Goal: Information Seeking & Learning: Compare options

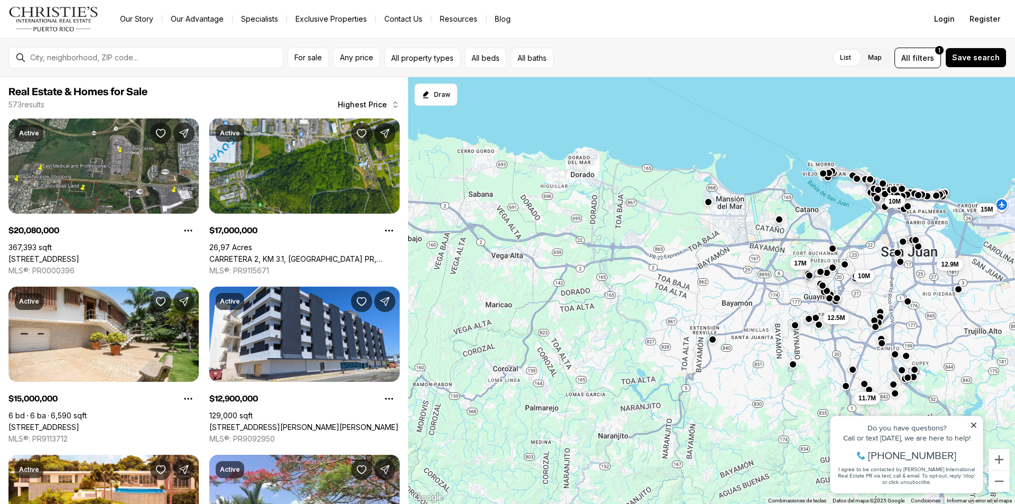
drag, startPoint x: 513, startPoint y: 387, endPoint x: 774, endPoint y: 247, distance: 296.8
click at [772, 252] on div "10M 12.9M 15M 20.08M 17M 12.5M 10M 11.7M" at bounding box center [711, 290] width 607 height 427
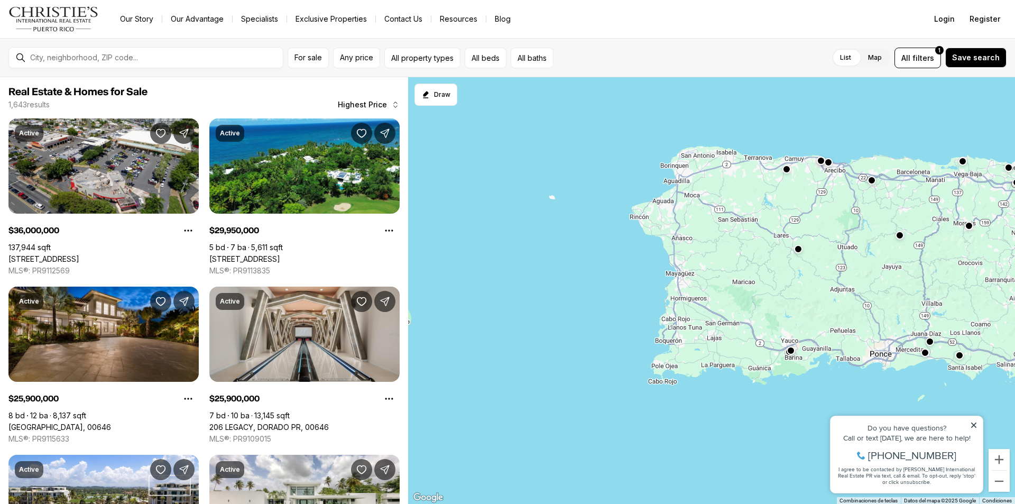
drag, startPoint x: 589, startPoint y: 295, endPoint x: 877, endPoint y: 240, distance: 293.2
click at [877, 240] on div "10M 20.08M" at bounding box center [711, 290] width 607 height 427
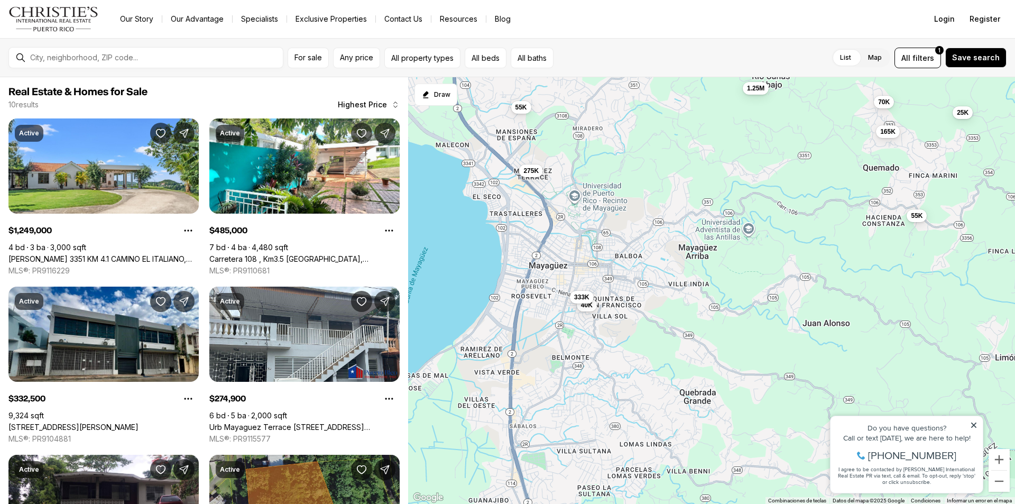
drag, startPoint x: 674, startPoint y: 366, endPoint x: 685, endPoint y: 282, distance: 84.7
click at [685, 282] on div "10M 1.25M 55K 40K 333K 70K 485K 165K 25K 55K 275K" at bounding box center [711, 290] width 607 height 427
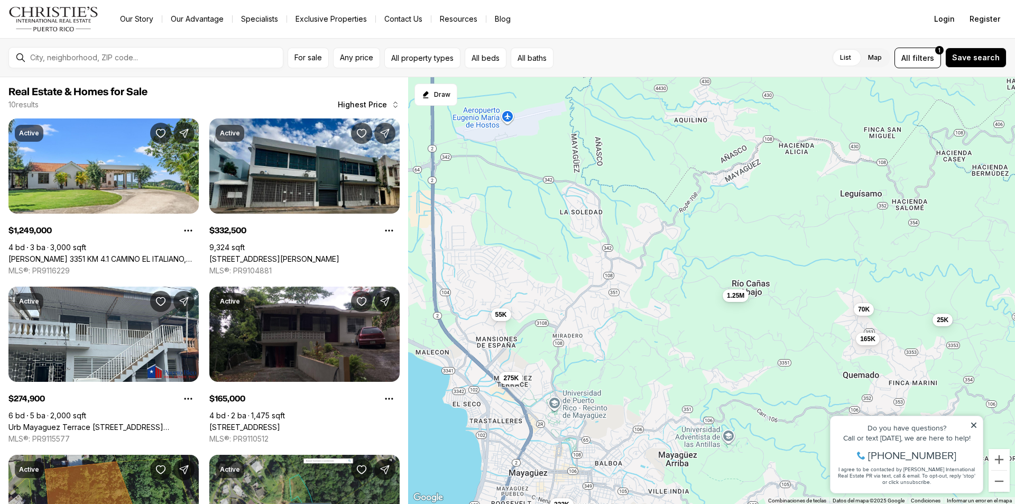
drag, startPoint x: 596, startPoint y: 210, endPoint x: 569, endPoint y: 374, distance: 166.7
click at [569, 374] on div "10M 1.25M 55K 40K 333K 70K 165K 25K 55K 275K 60K" at bounding box center [711, 290] width 607 height 427
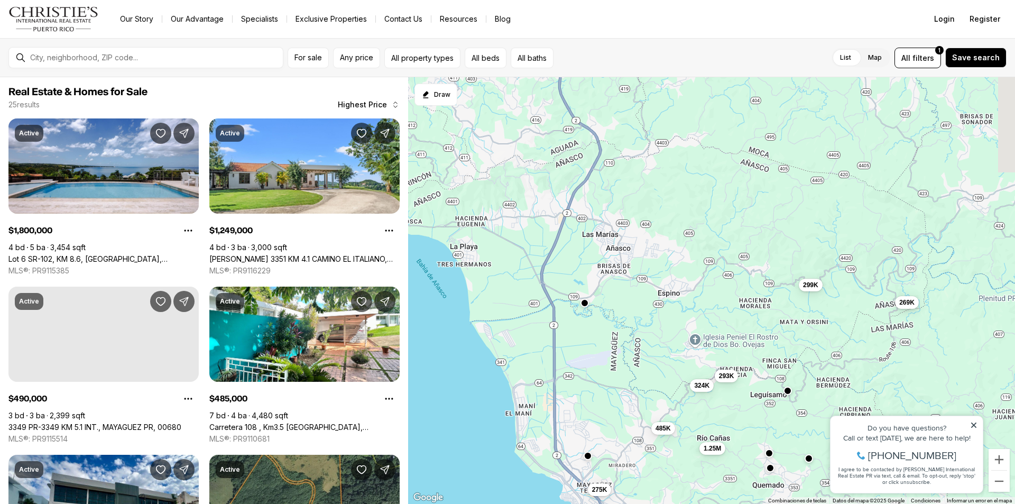
drag, startPoint x: 571, startPoint y: 217, endPoint x: 626, endPoint y: 390, distance: 181.4
click at [626, 391] on div "10M 1.25M 485K 324K 293K 1.8M 490K 333K 299K 280K 275K 269K 250K" at bounding box center [711, 290] width 607 height 427
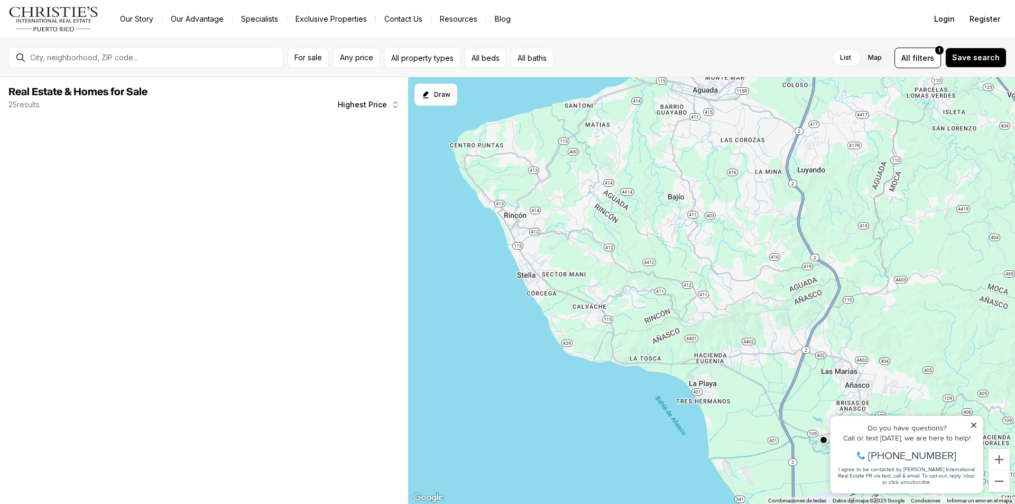
drag, startPoint x: 548, startPoint y: 306, endPoint x: 784, endPoint y: 436, distance: 270.1
click at [785, 439] on div "10M 1.25M 485K 324K 293K 299K 275K 269K" at bounding box center [711, 290] width 607 height 427
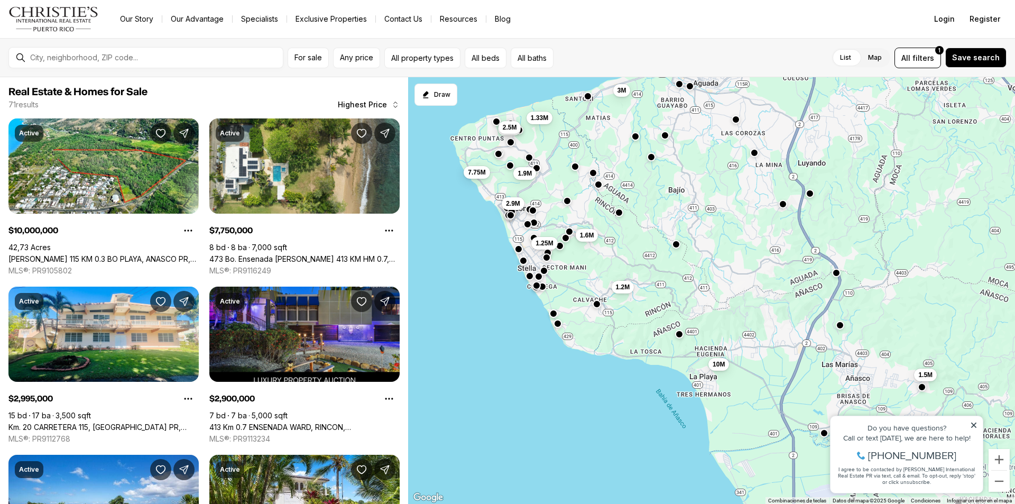
click at [675, 244] on button "button" at bounding box center [676, 244] width 8 height 8
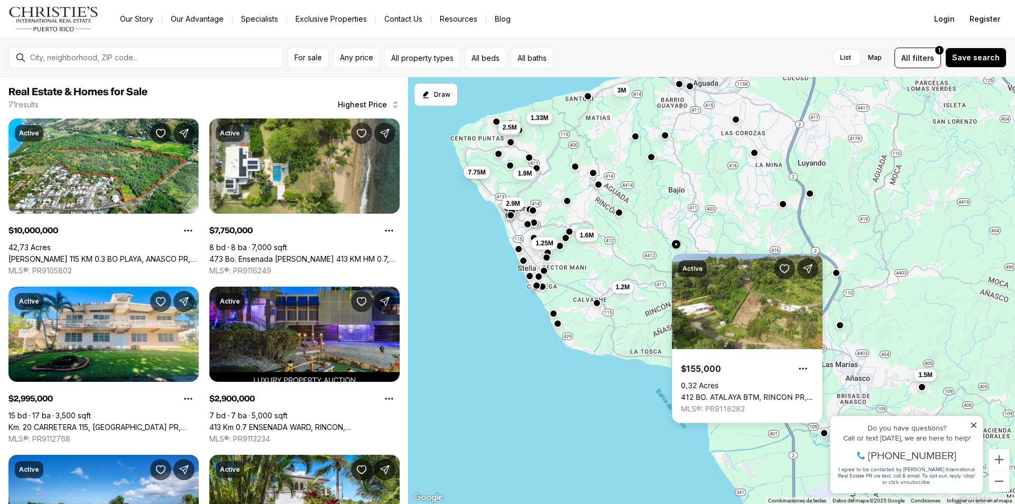
click at [598, 302] on button "button" at bounding box center [596, 303] width 8 height 8
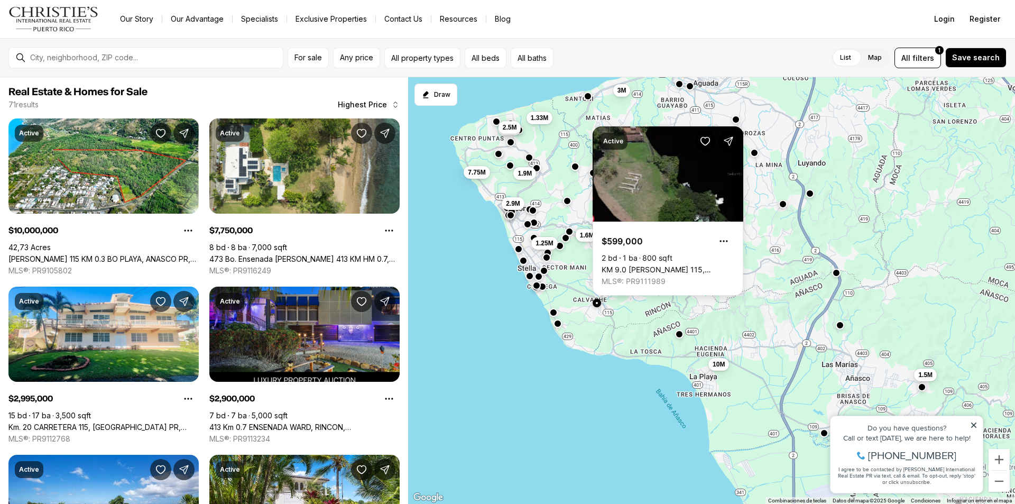
click at [554, 312] on button "button" at bounding box center [553, 312] width 8 height 8
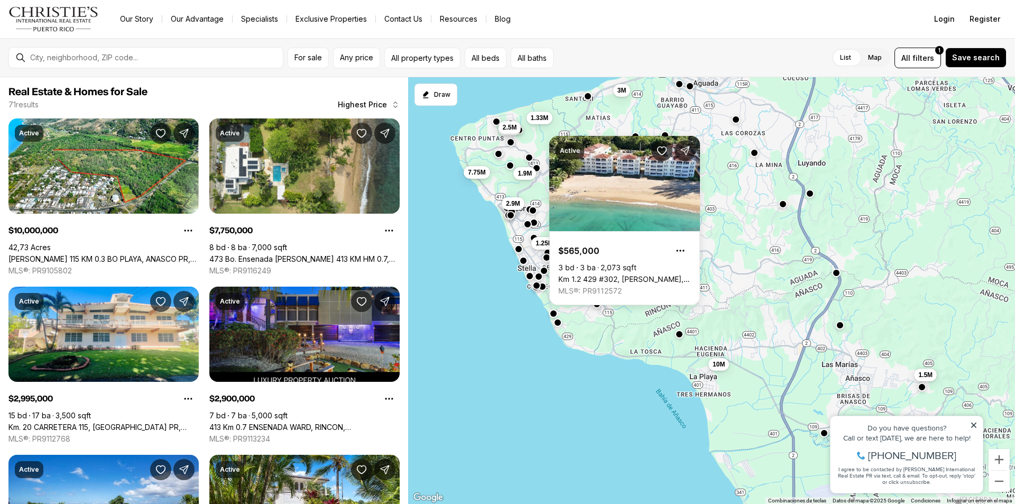
click at [558, 322] on button "button" at bounding box center [557, 322] width 8 height 8
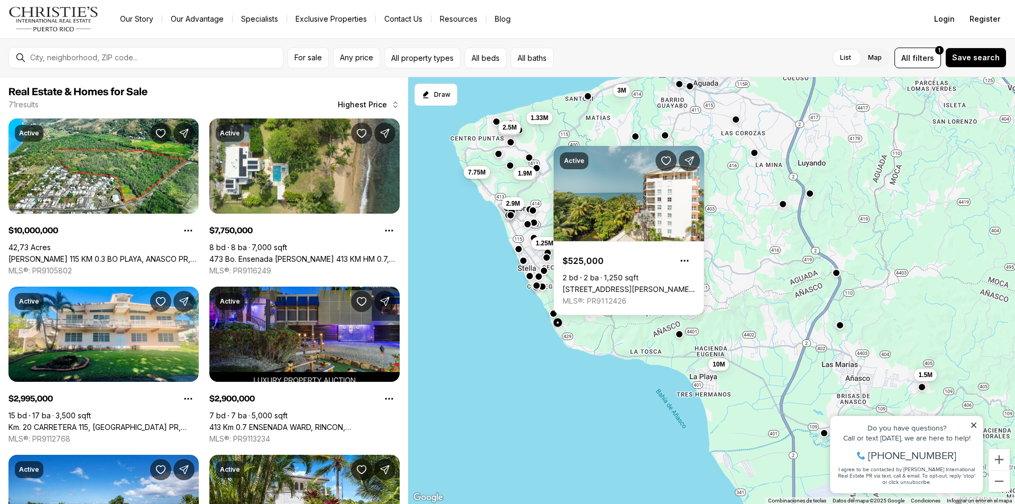
click at [479, 317] on div "10M 10M 1.5M 1.2M 1.6M 3M 1.3M 7.75M 2.9M 2.5M 1.33M 1.9M 1.25M" at bounding box center [711, 290] width 607 height 427
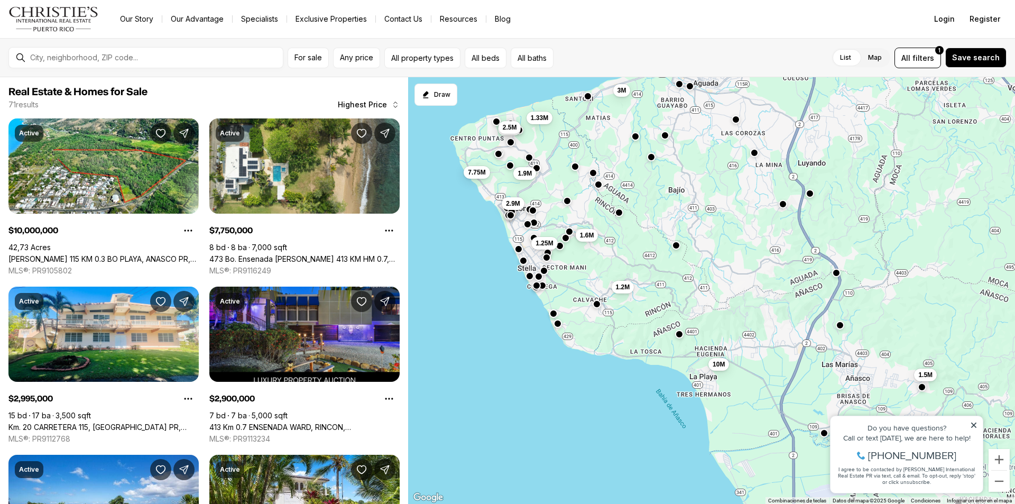
click at [543, 285] on button "button" at bounding box center [542, 285] width 8 height 8
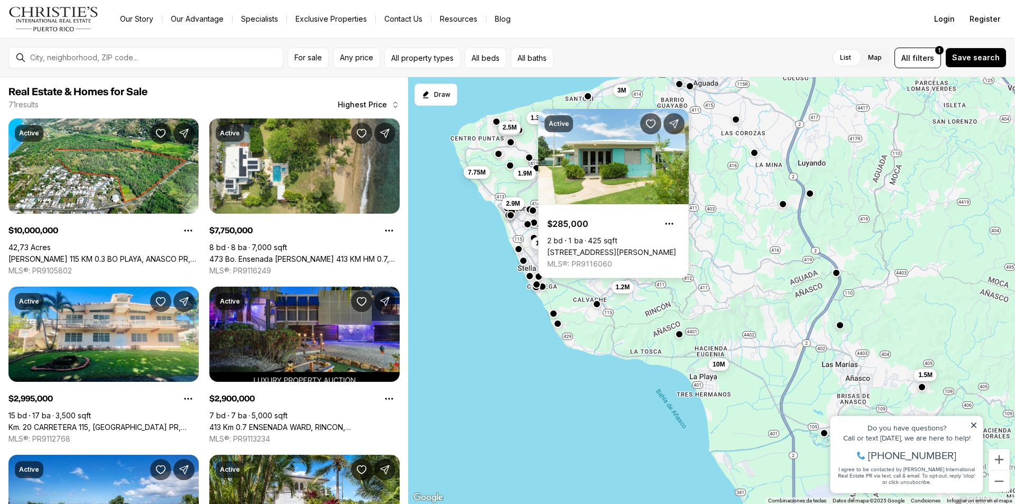
click at [534, 284] on button "button" at bounding box center [536, 284] width 8 height 8
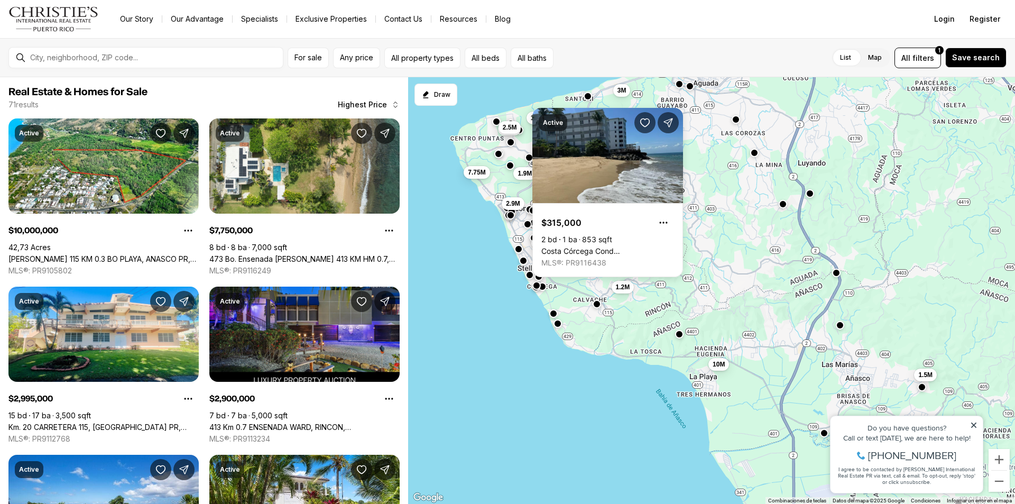
click at [531, 275] on button "button" at bounding box center [529, 275] width 8 height 8
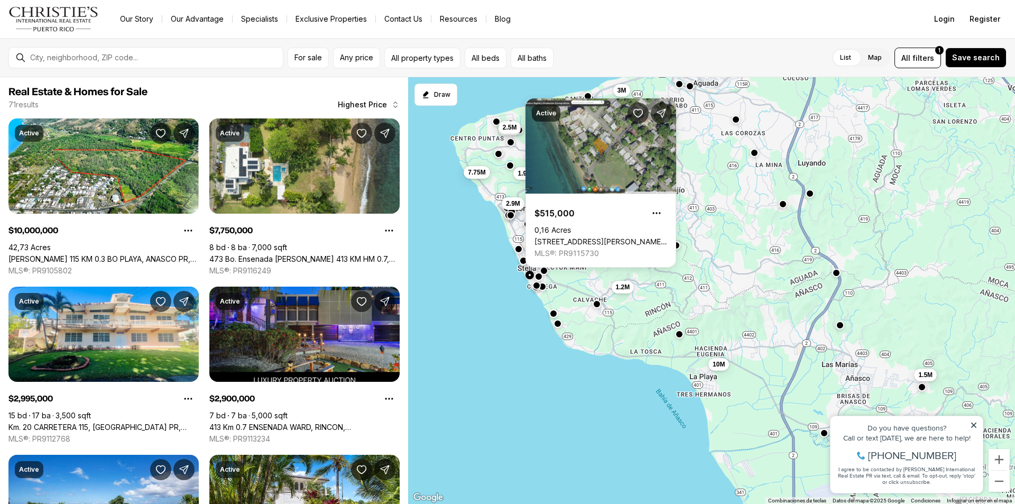
click at [465, 231] on div "10M 10M 1.5M 1.2M 1.6M 3M 1.3M 7.75M 2.9M 2.5M 1.33M 1.9M 1.25M" at bounding box center [711, 290] width 607 height 427
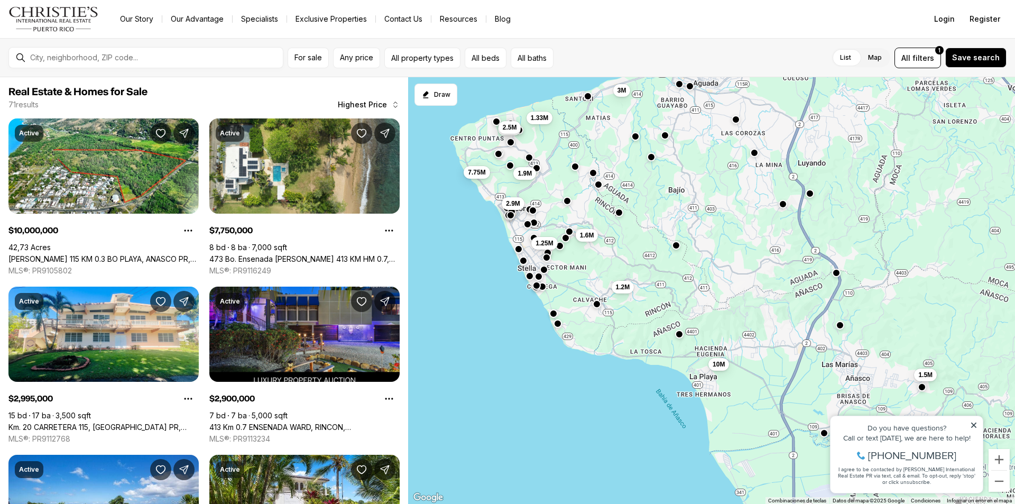
click at [545, 271] on button "button" at bounding box center [544, 269] width 8 height 8
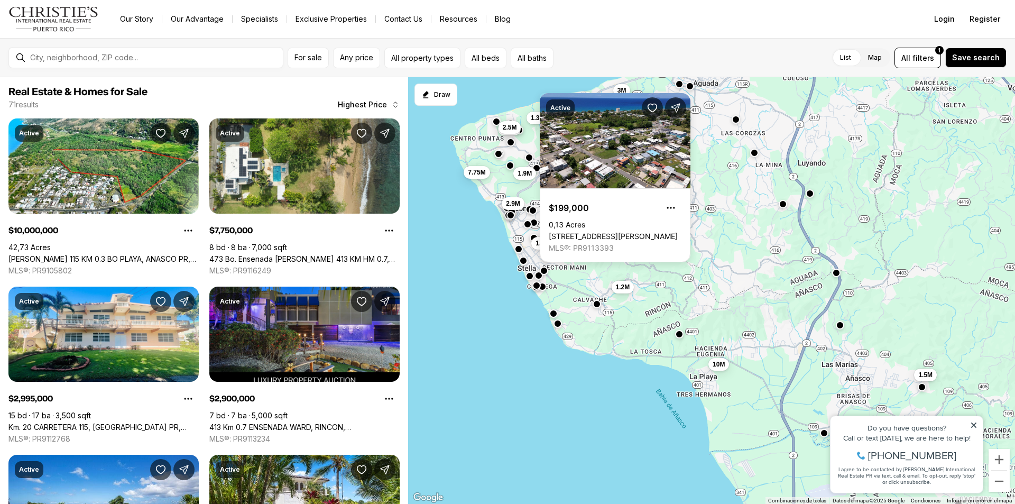
click at [538, 274] on button "button" at bounding box center [538, 275] width 8 height 8
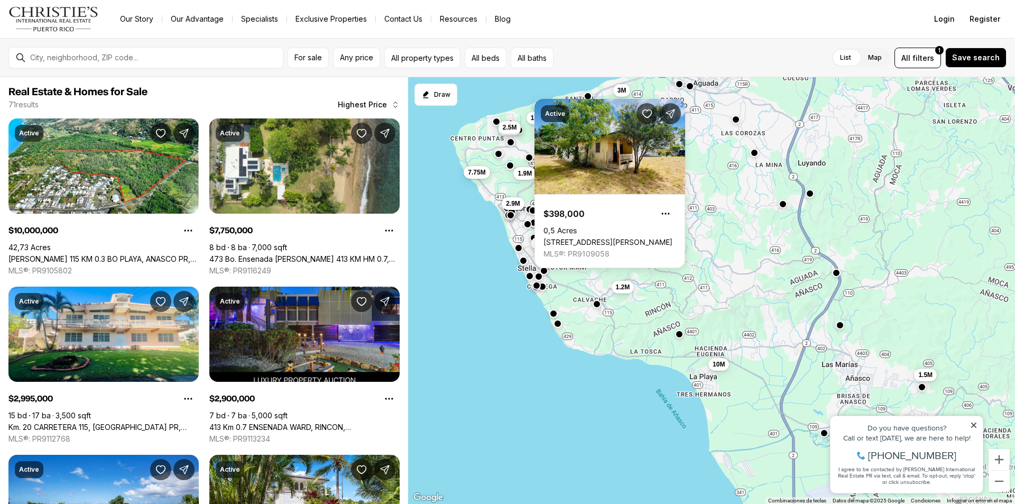
click at [521, 249] on button "button" at bounding box center [518, 248] width 8 height 8
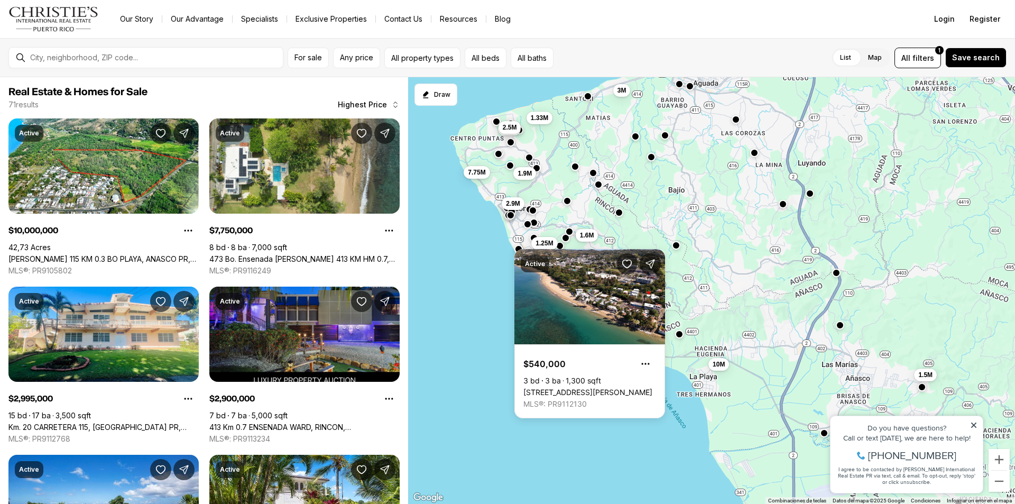
click at [495, 251] on div "10M 10M 1.5M 1.2M 1.6M 3M 1.3M 7.75M 2.9M 2.5M 1.33M 1.9M 1.25M" at bounding box center [711, 290] width 607 height 427
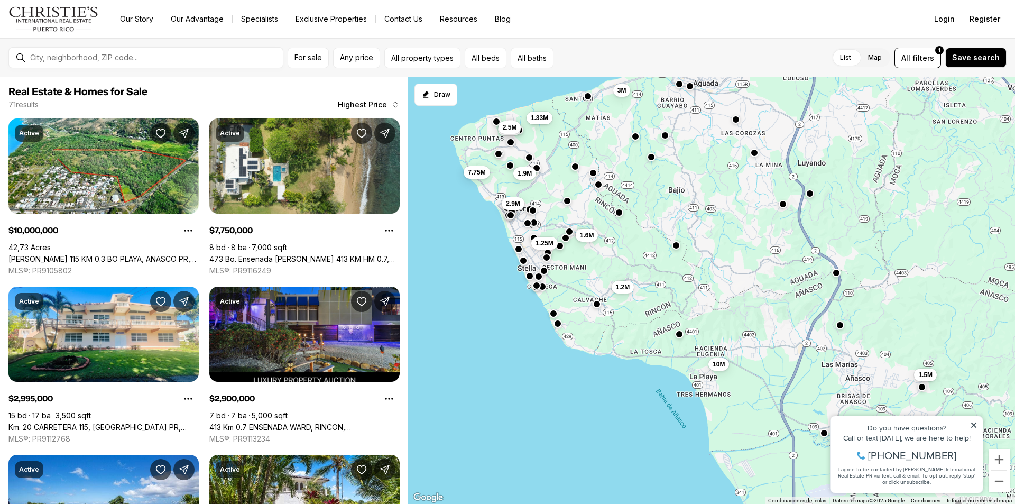
click at [529, 224] on button "button" at bounding box center [527, 223] width 8 height 8
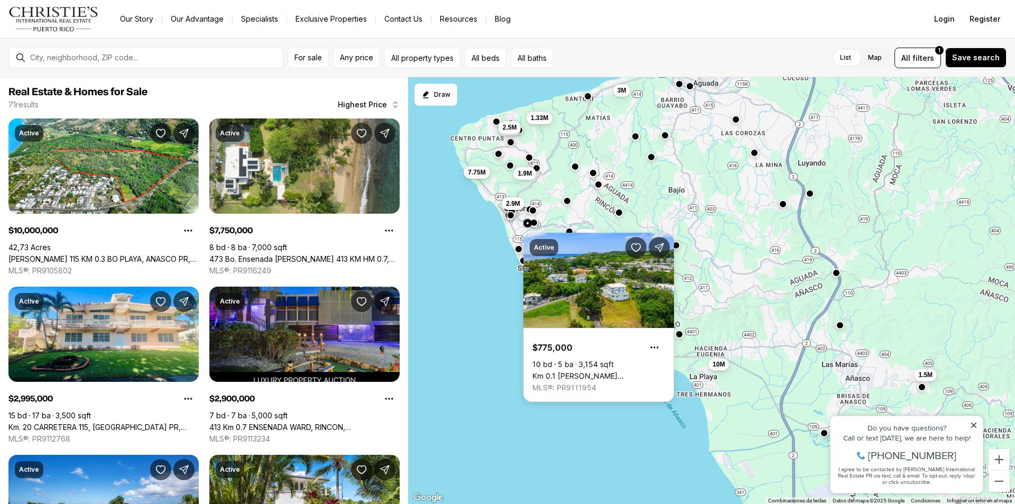
click at [732, 285] on div "10M 10M 1.5M 1.2M 1.6M 3M 1.3M 7.75M 2.9M 2.5M 1.33M 1.9M 1.25M" at bounding box center [711, 290] width 607 height 427
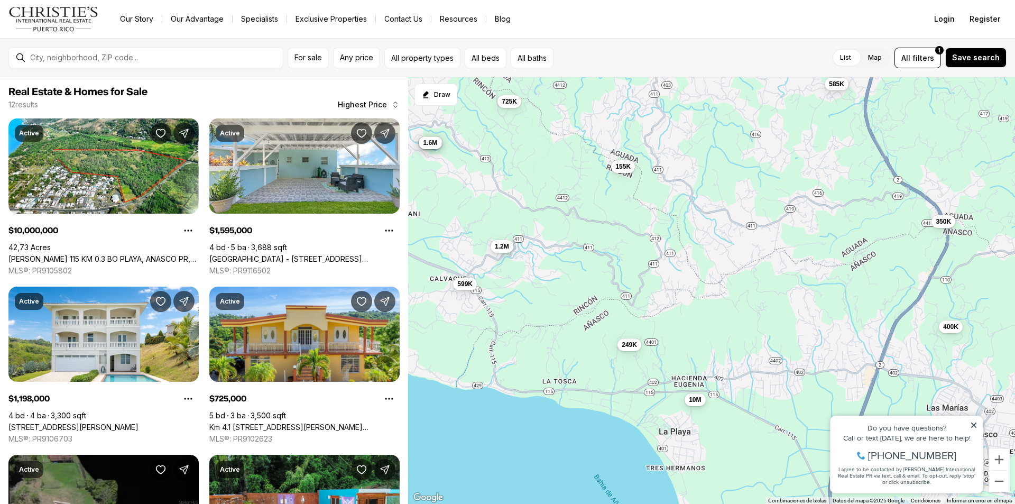
click at [697, 397] on span "10M" at bounding box center [695, 399] width 12 height 8
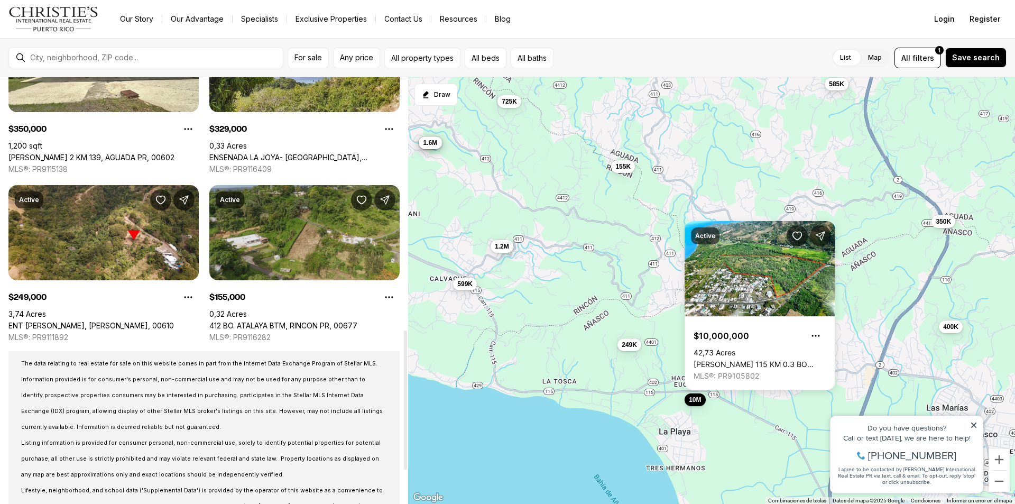
scroll to position [793, 0]
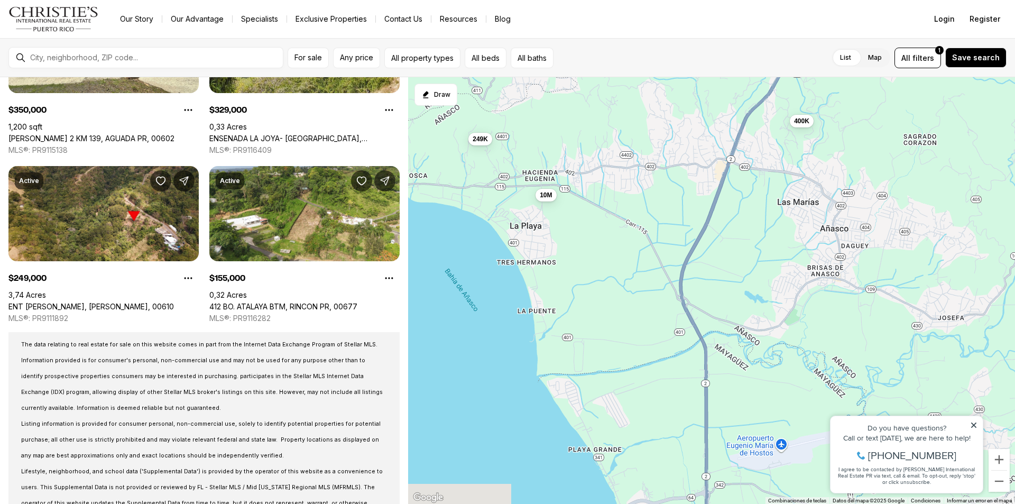
drag, startPoint x: 679, startPoint y: 423, endPoint x: 531, endPoint y: 219, distance: 251.7
click at [531, 219] on div "10M 10M 400K 350K 249K 155K 585K 599K 725K 1.2M 525K 329K 1.6M" at bounding box center [711, 290] width 607 height 427
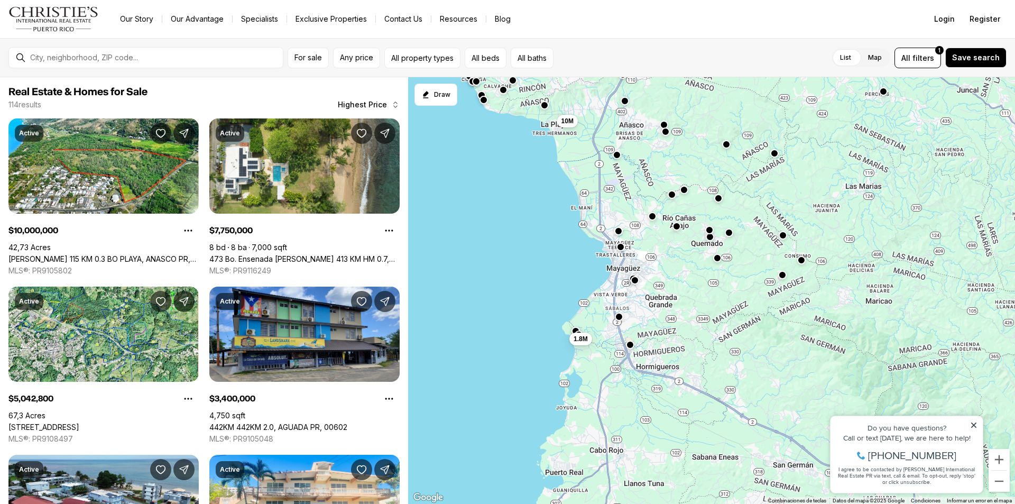
drag, startPoint x: 789, startPoint y: 319, endPoint x: 658, endPoint y: 161, distance: 205.3
click at [658, 161] on div "10M 10M 2.9M 1.6M 1.8M 2.5M 3.4M 3.4M 5.04M 7.75M 2.5M 1.9M 3M" at bounding box center [711, 290] width 607 height 427
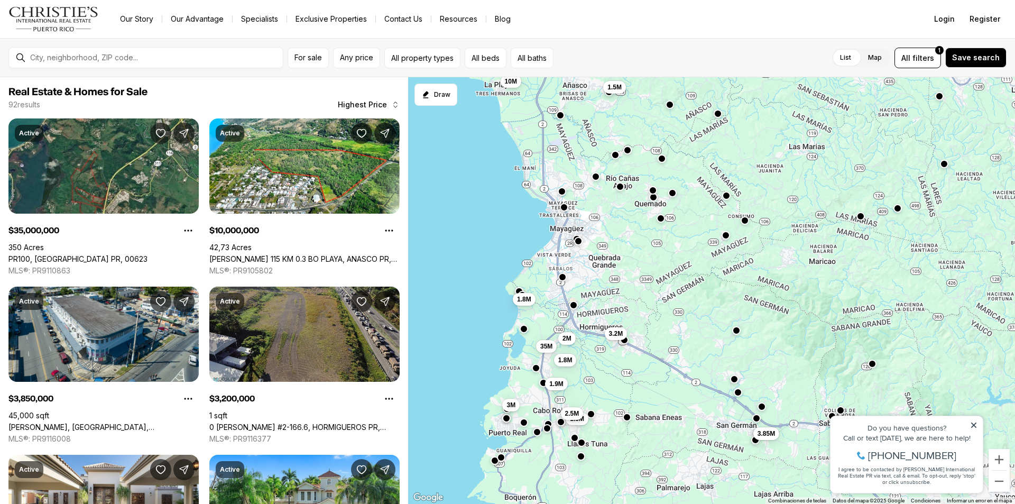
drag, startPoint x: 746, startPoint y: 294, endPoint x: 688, endPoint y: 255, distance: 69.9
click at [688, 255] on div "10M 10M 1.5M 1.8M 3.2M 3.85M 3M 35M 1.8M 1.9M 1.5M 2M 2.5M" at bounding box center [711, 290] width 607 height 427
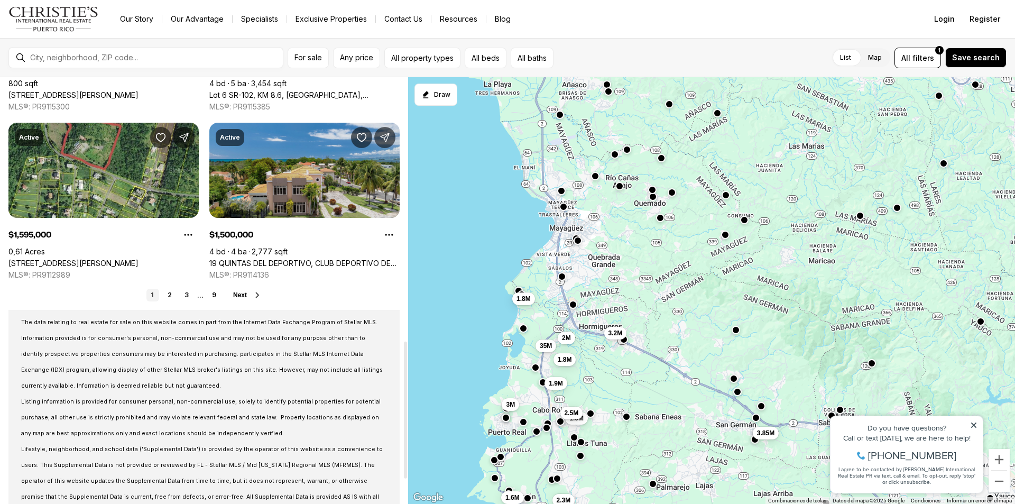
scroll to position [846, 0]
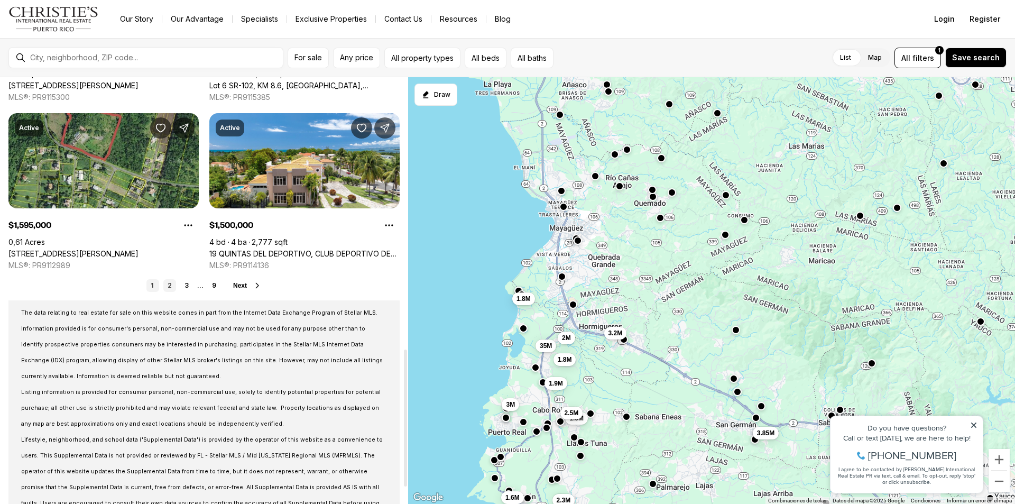
click at [171, 286] on link "2" at bounding box center [169, 285] width 13 height 13
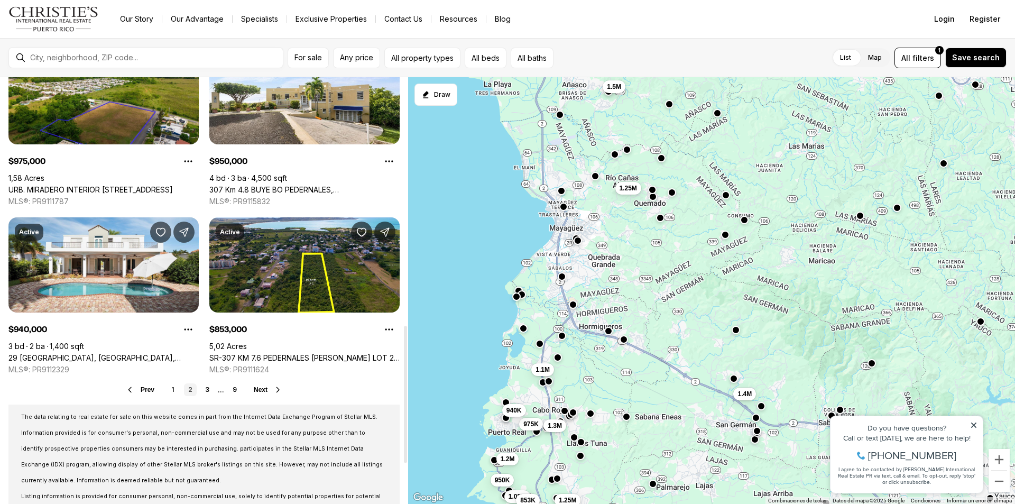
scroll to position [793, 0]
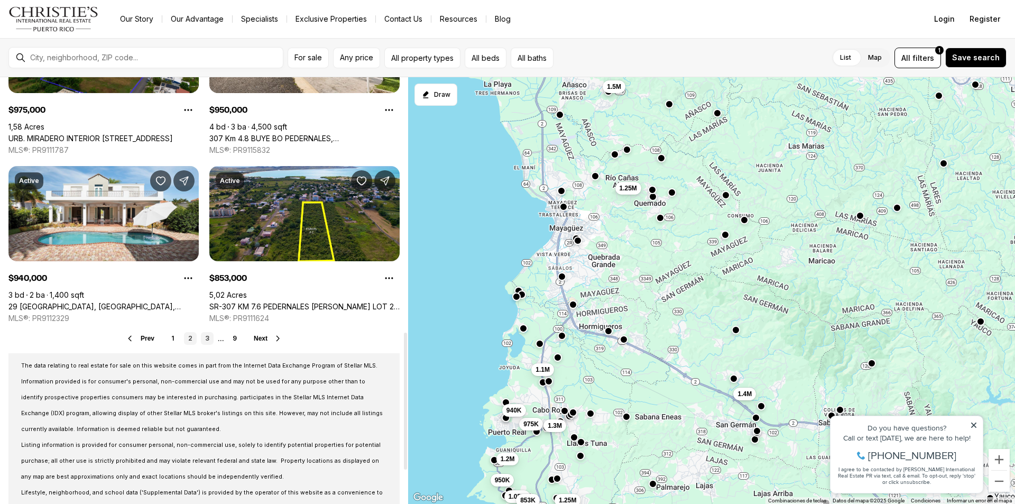
click at [209, 335] on link "3" at bounding box center [207, 338] width 13 height 13
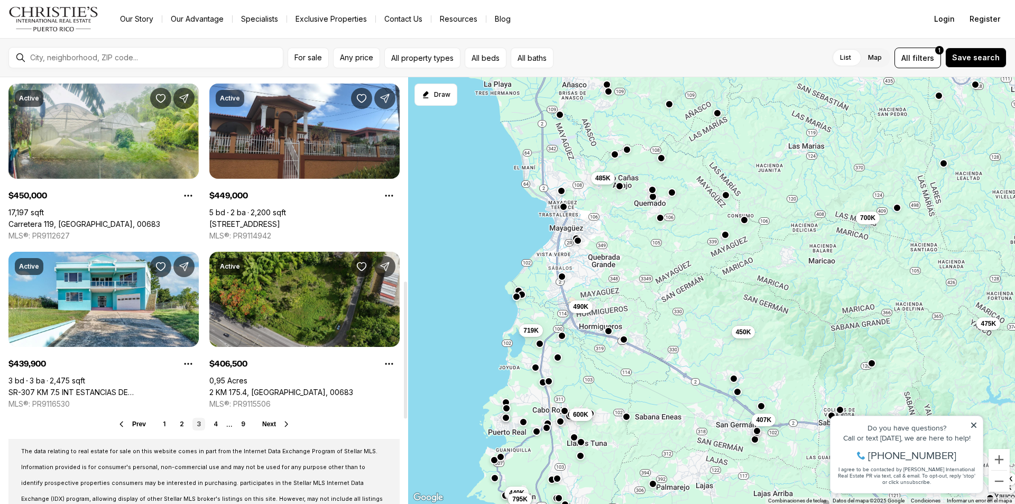
scroll to position [793, 0]
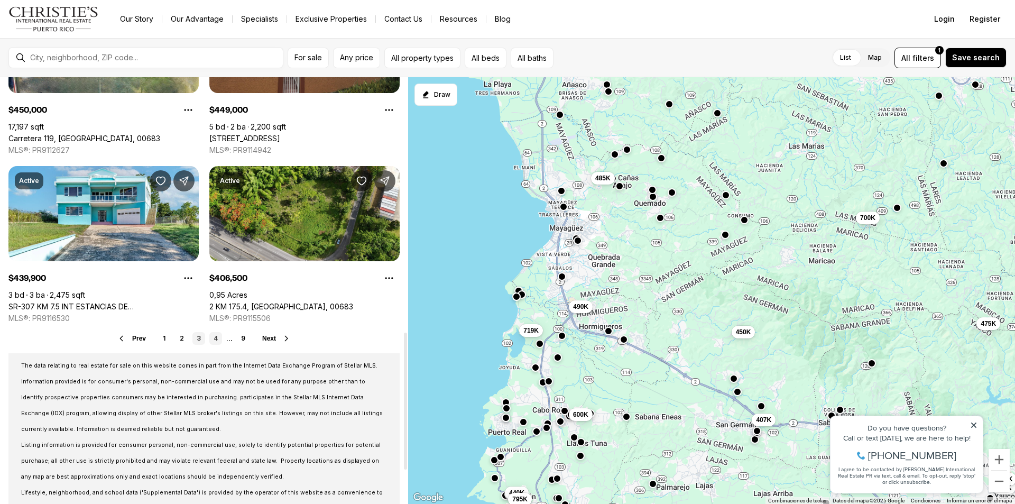
click at [217, 336] on link "4" at bounding box center [215, 338] width 13 height 13
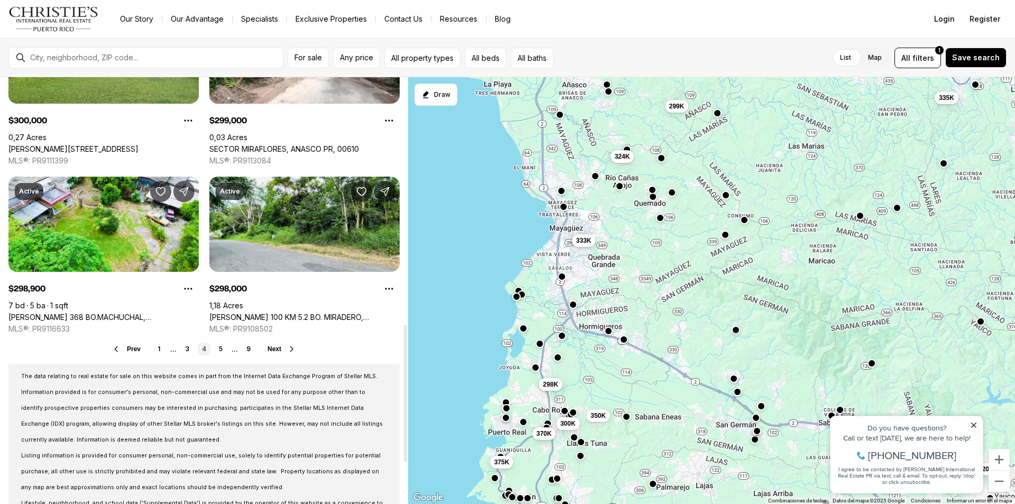
scroll to position [793, 0]
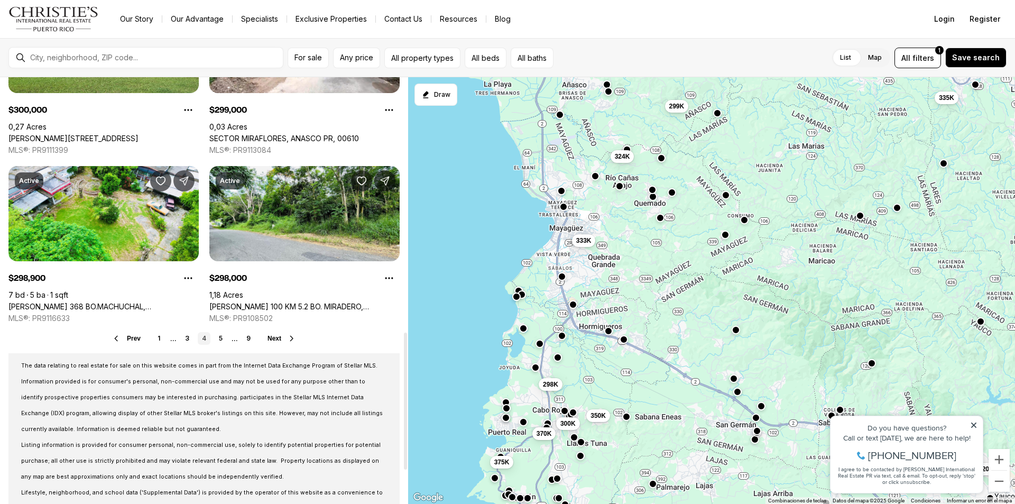
click at [275, 336] on span "Next" at bounding box center [274, 338] width 14 height 7
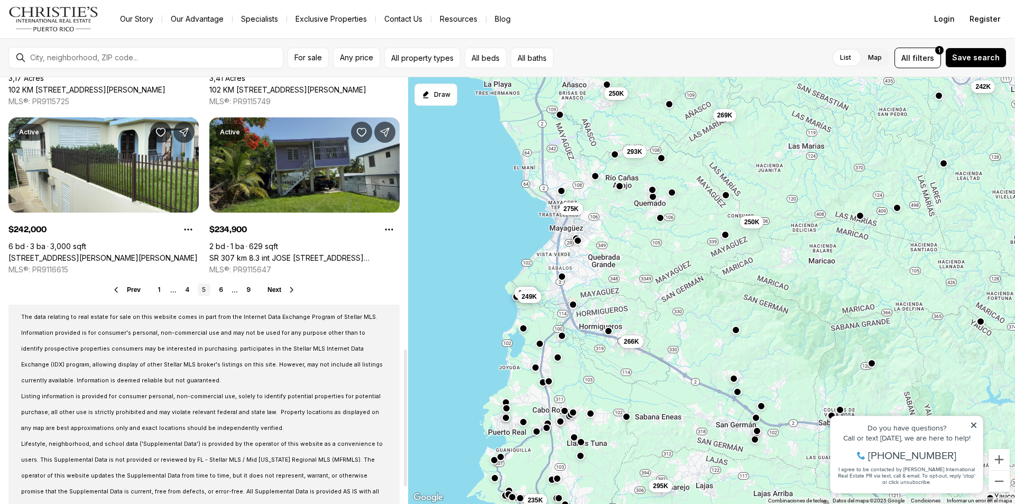
scroll to position [846, 0]
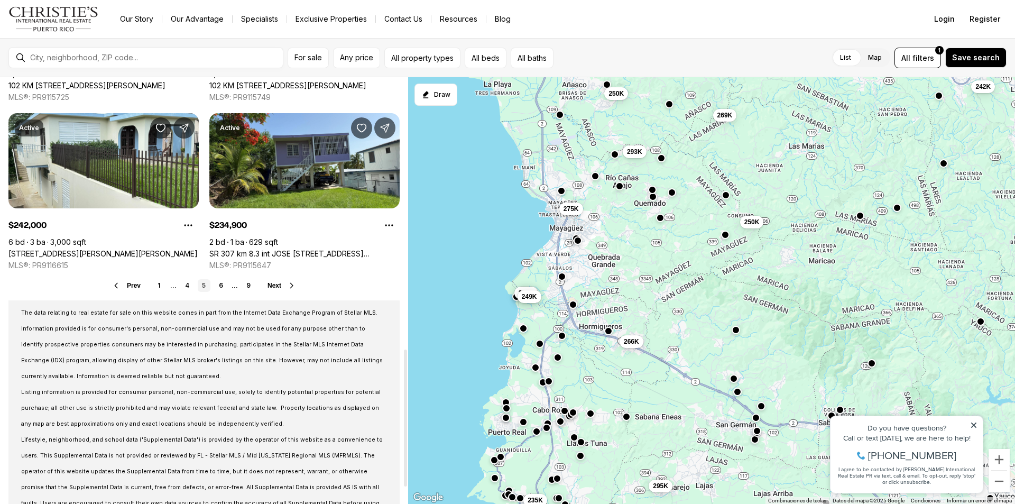
click at [284, 283] on button "Next" at bounding box center [281, 285] width 29 height 8
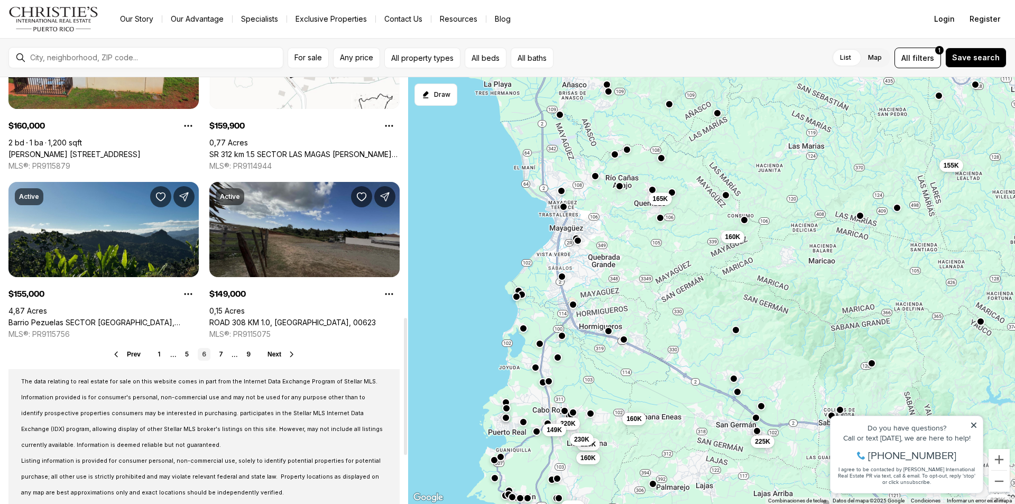
scroll to position [793, 0]
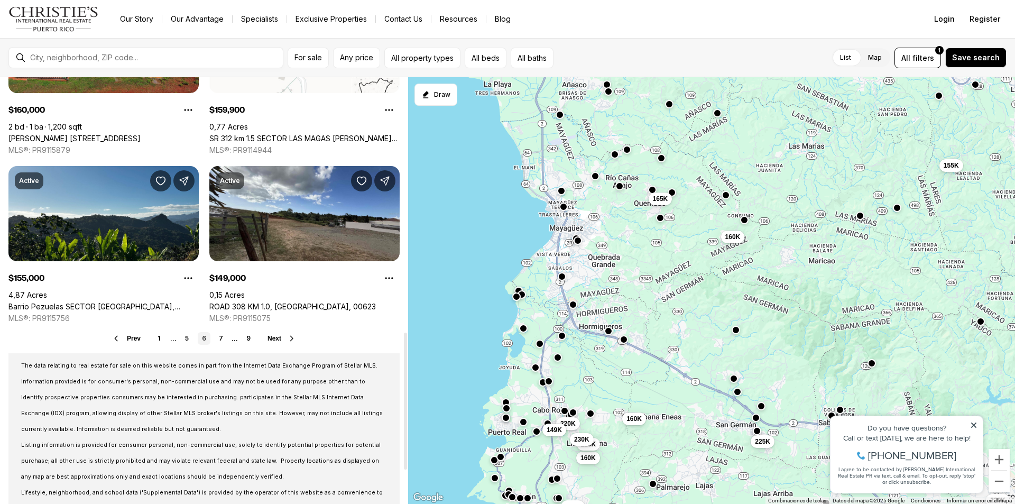
click at [285, 337] on button "Next" at bounding box center [281, 338] width 29 height 8
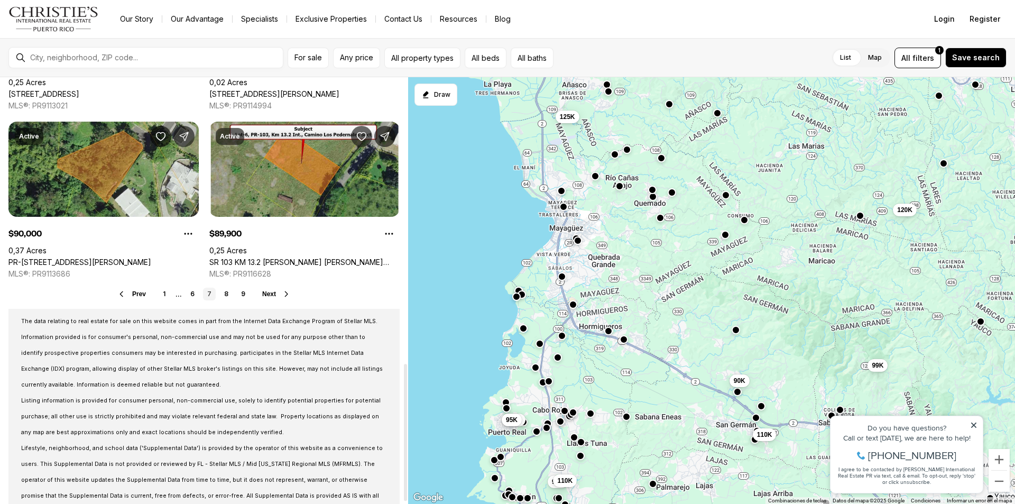
scroll to position [897, 0]
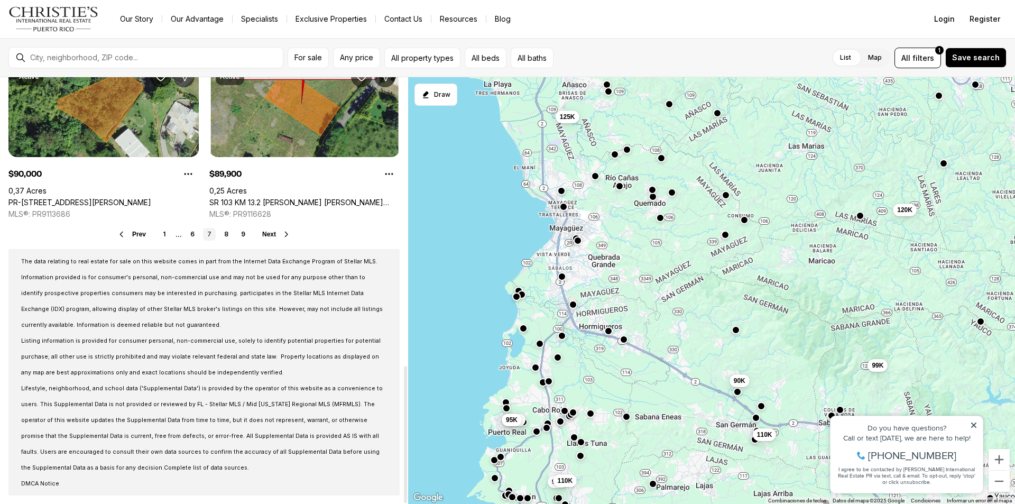
click at [283, 237] on icon at bounding box center [286, 234] width 8 height 8
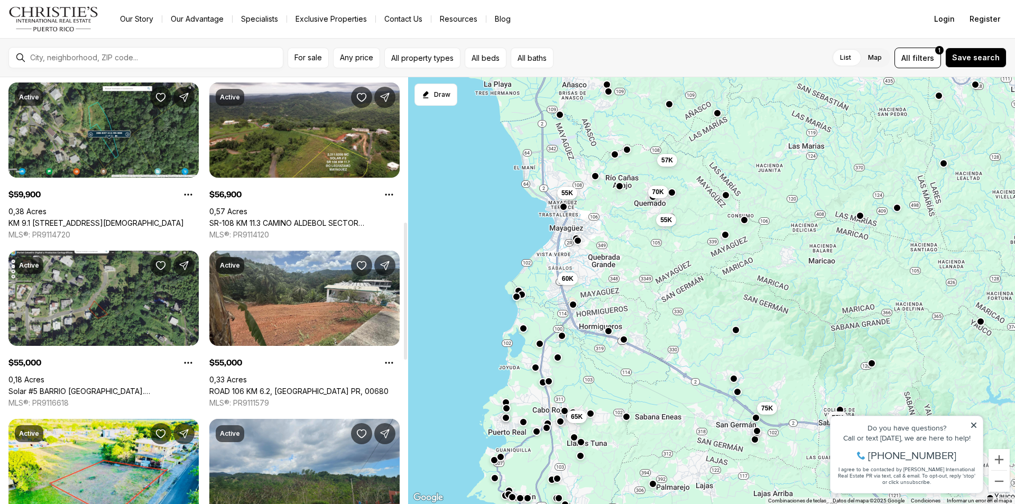
scroll to position [581, 0]
